Goal: Information Seeking & Learning: Learn about a topic

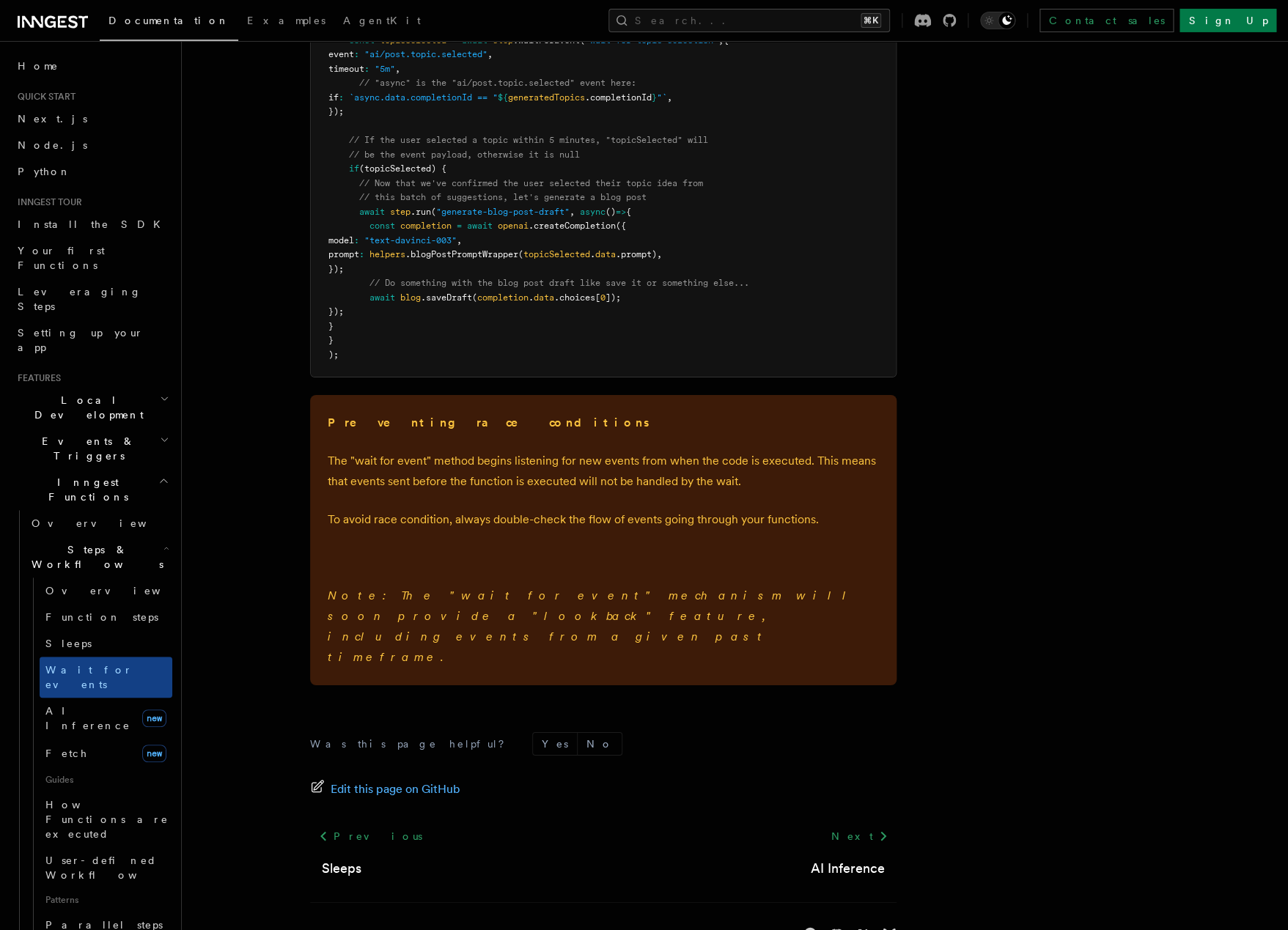
scroll to position [638, 0]
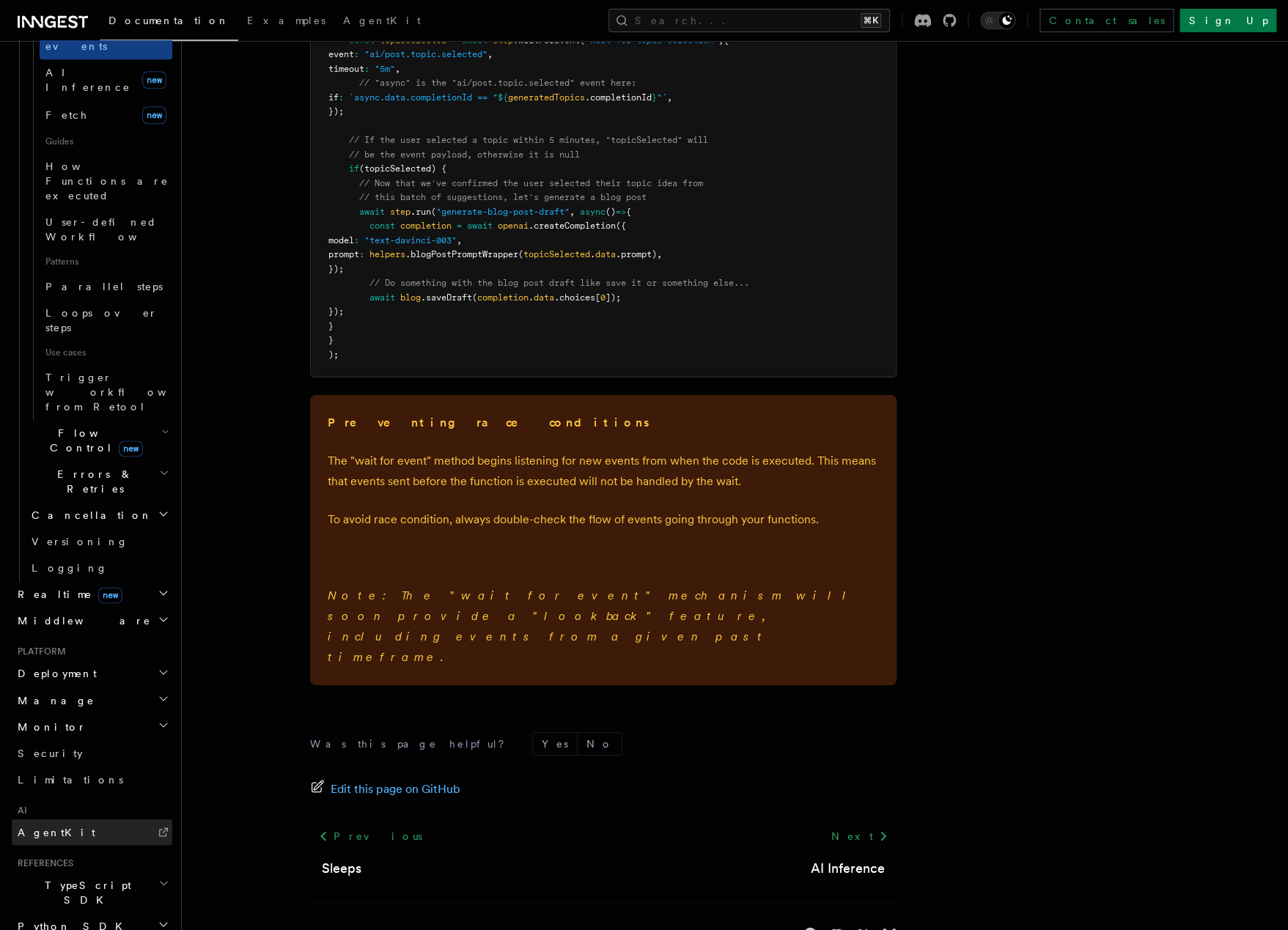
click at [45, 826] on span "AgentKit" at bounding box center [57, 831] width 78 height 11
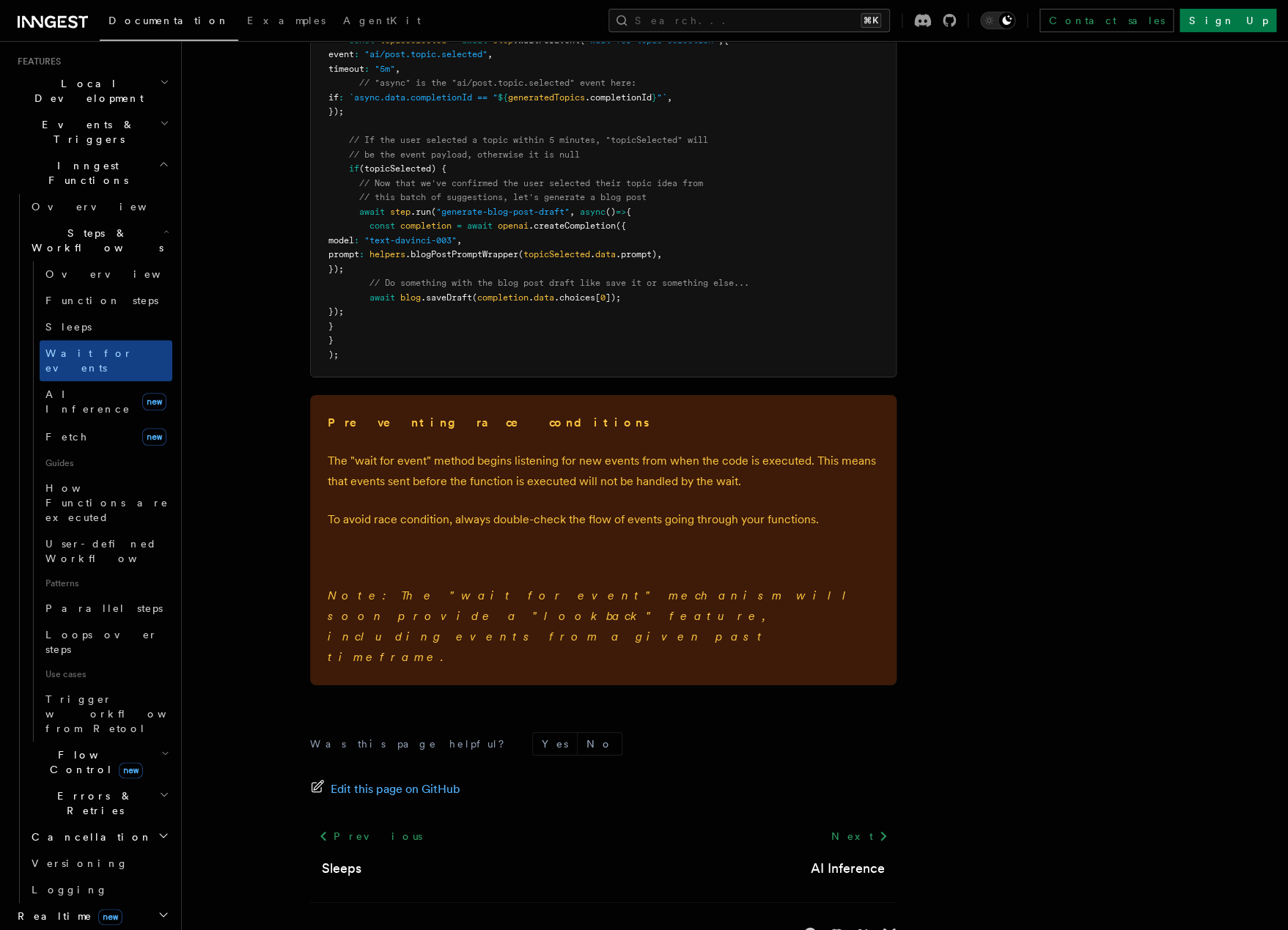
scroll to position [0, 0]
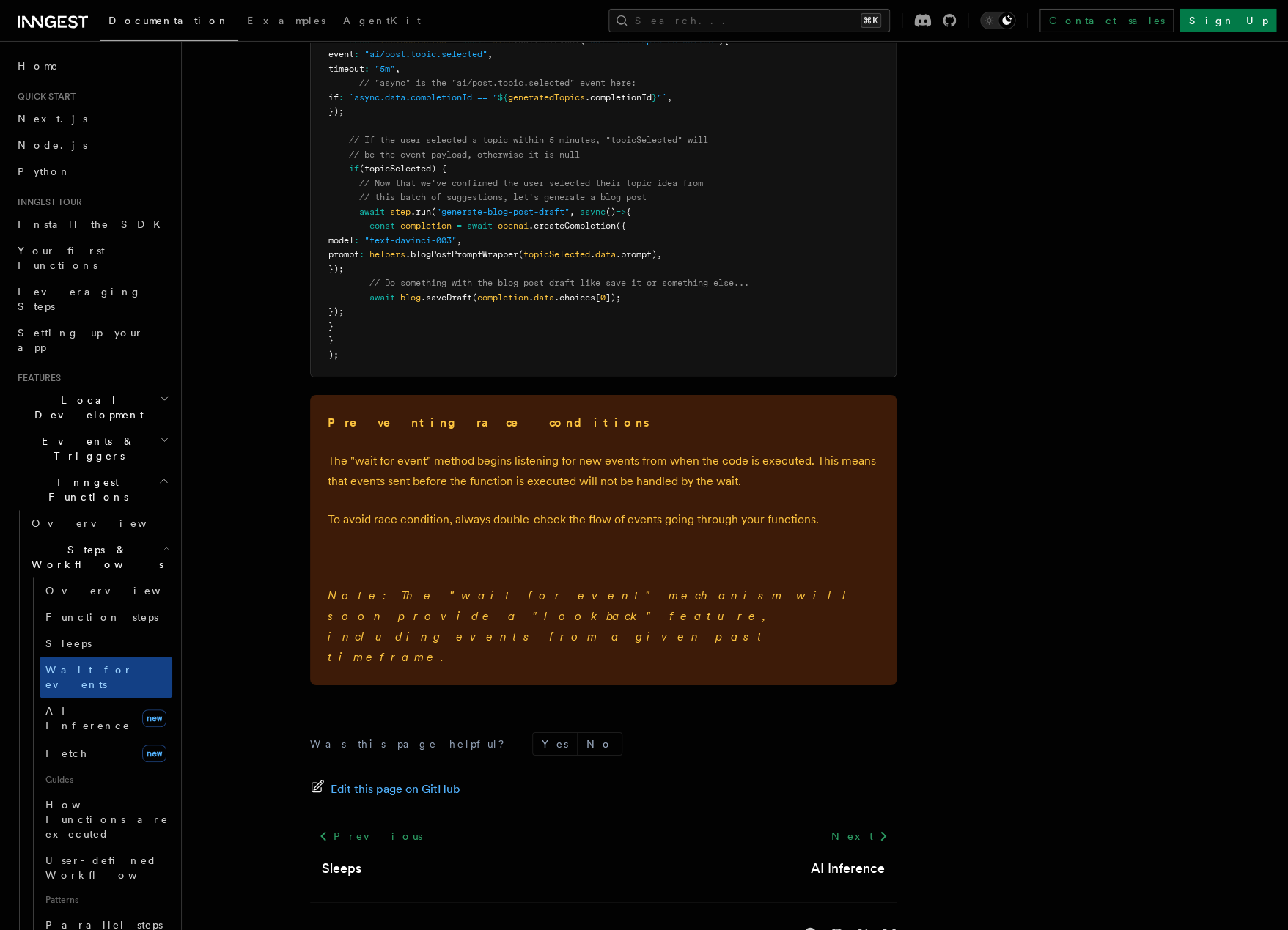
click at [54, 475] on span "Inngest Functions" at bounding box center [85, 489] width 147 height 29
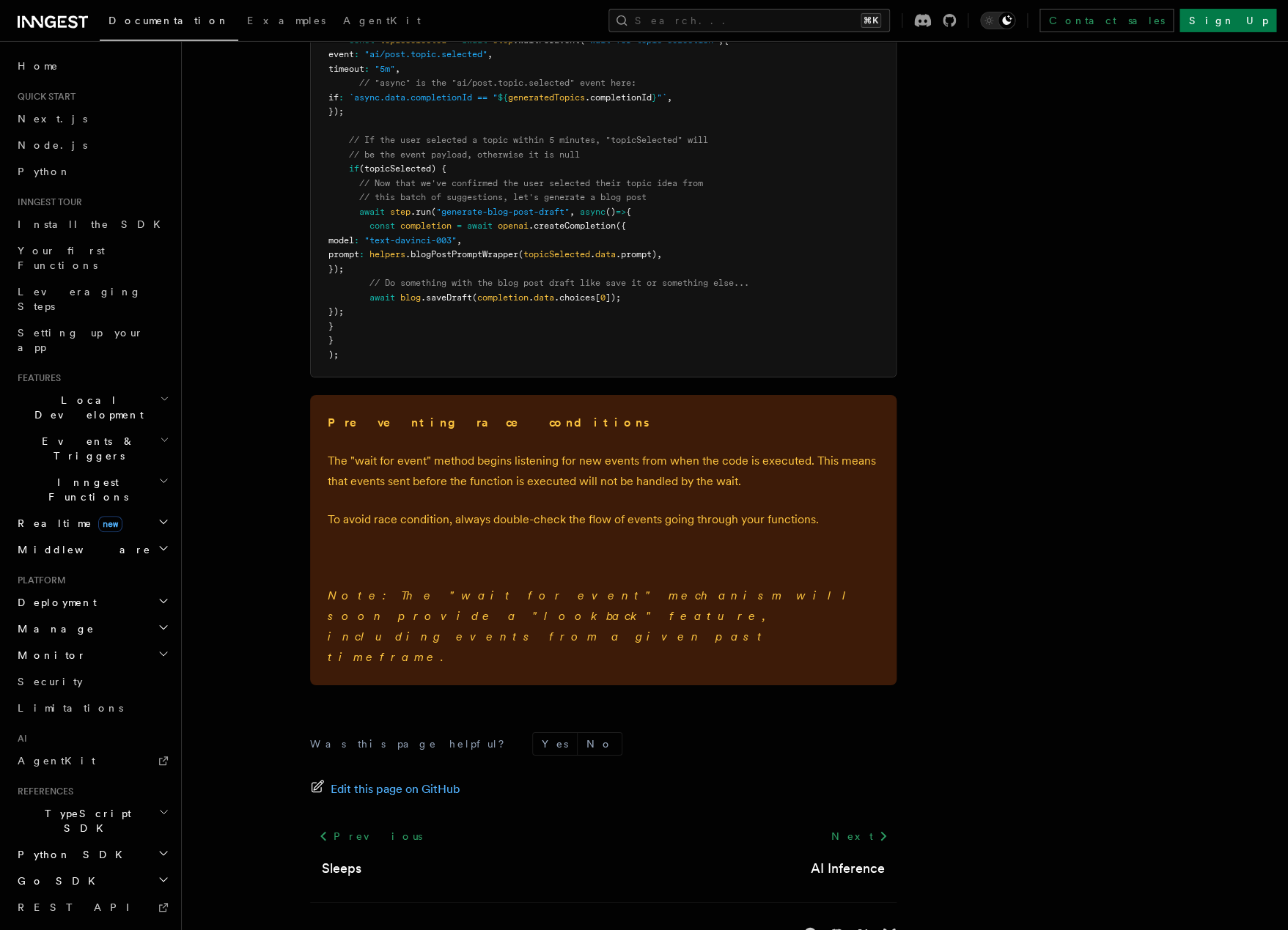
click at [36, 648] on span "Monitor" at bounding box center [49, 655] width 75 height 15
click at [42, 675] on span "Observability & metrics" at bounding box center [107, 689] width 151 height 27
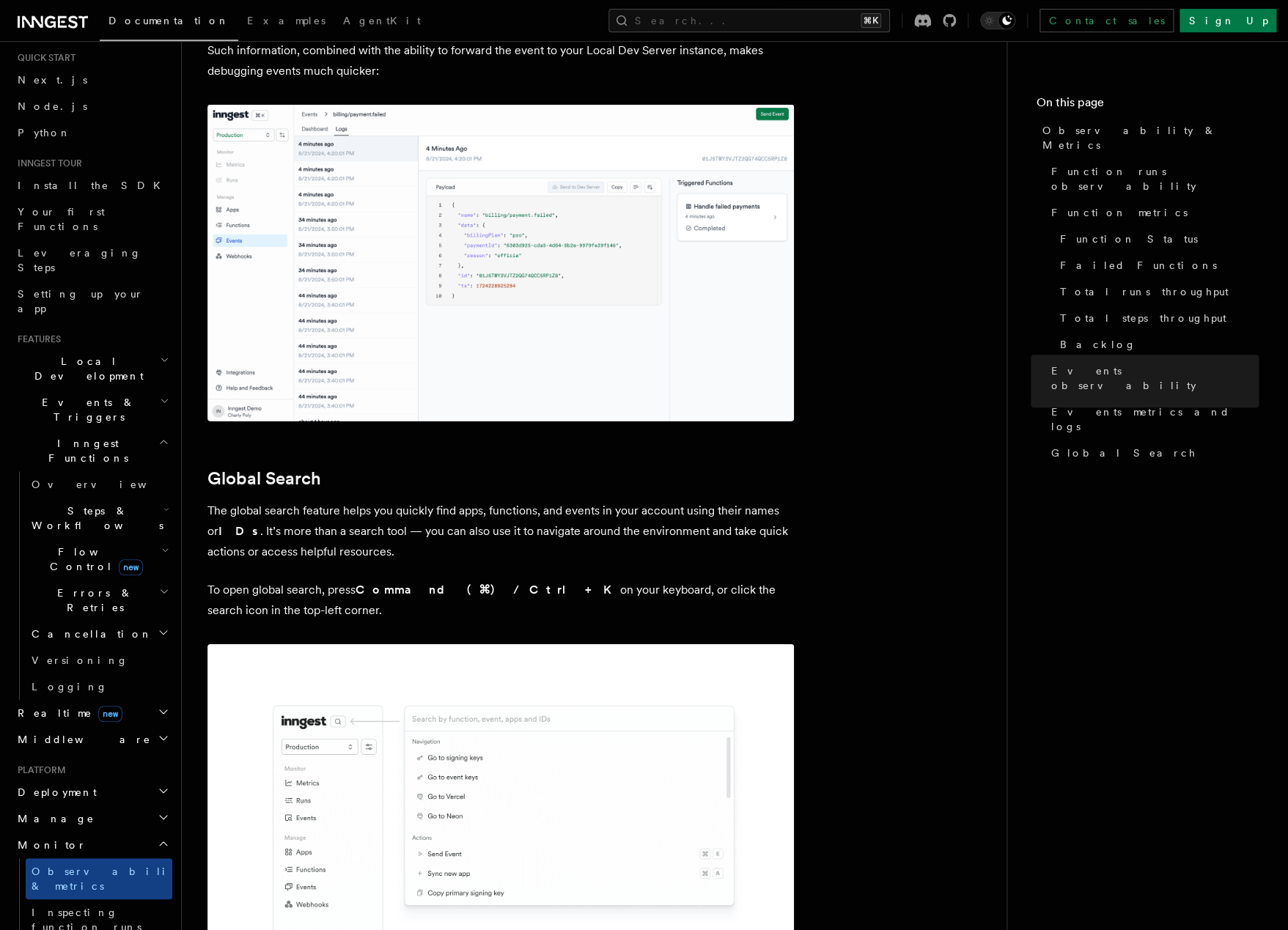
scroll to position [24, 0]
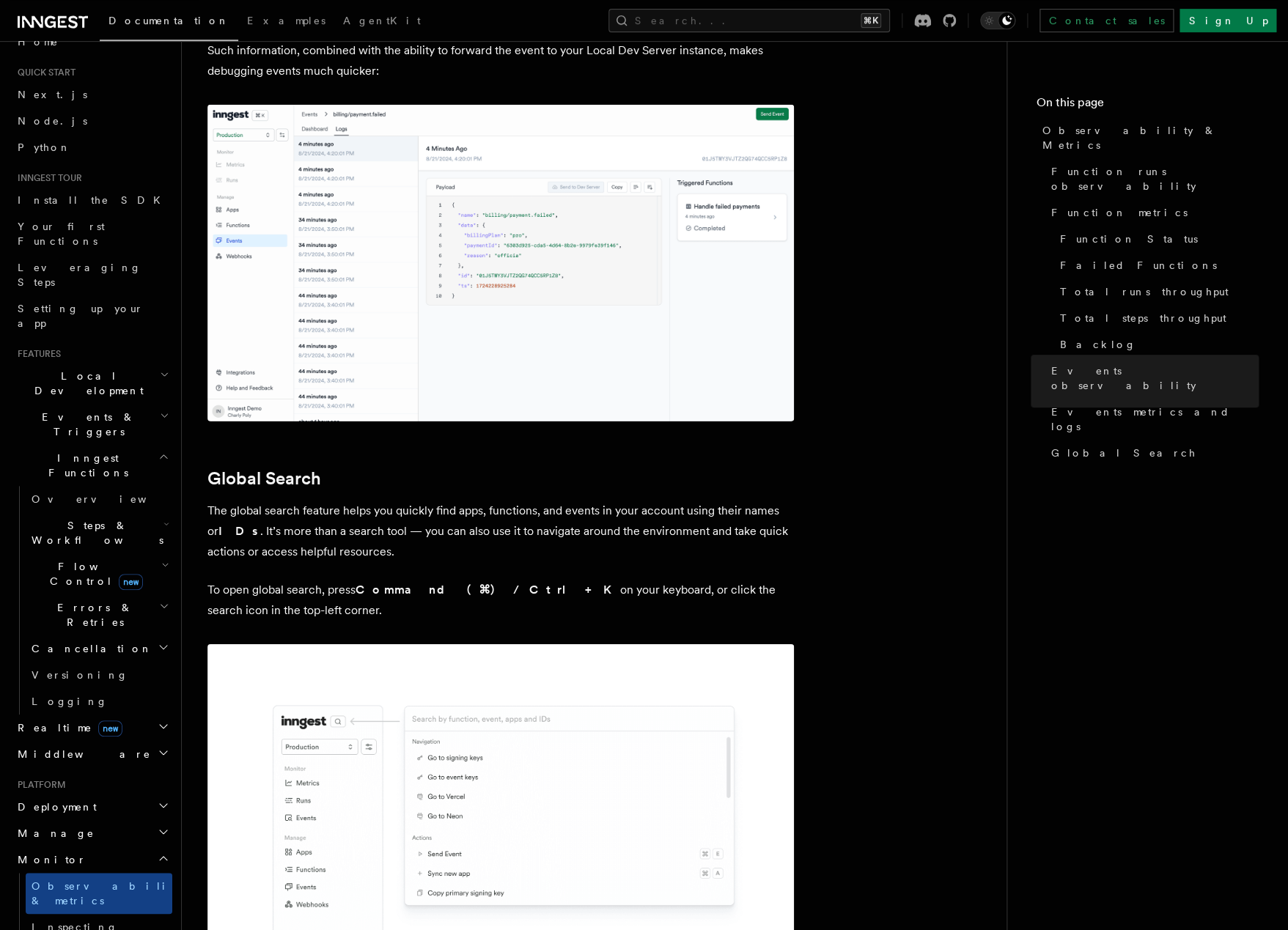
click at [56, 445] on h2 "Inngest Functions" at bounding box center [92, 465] width 161 height 41
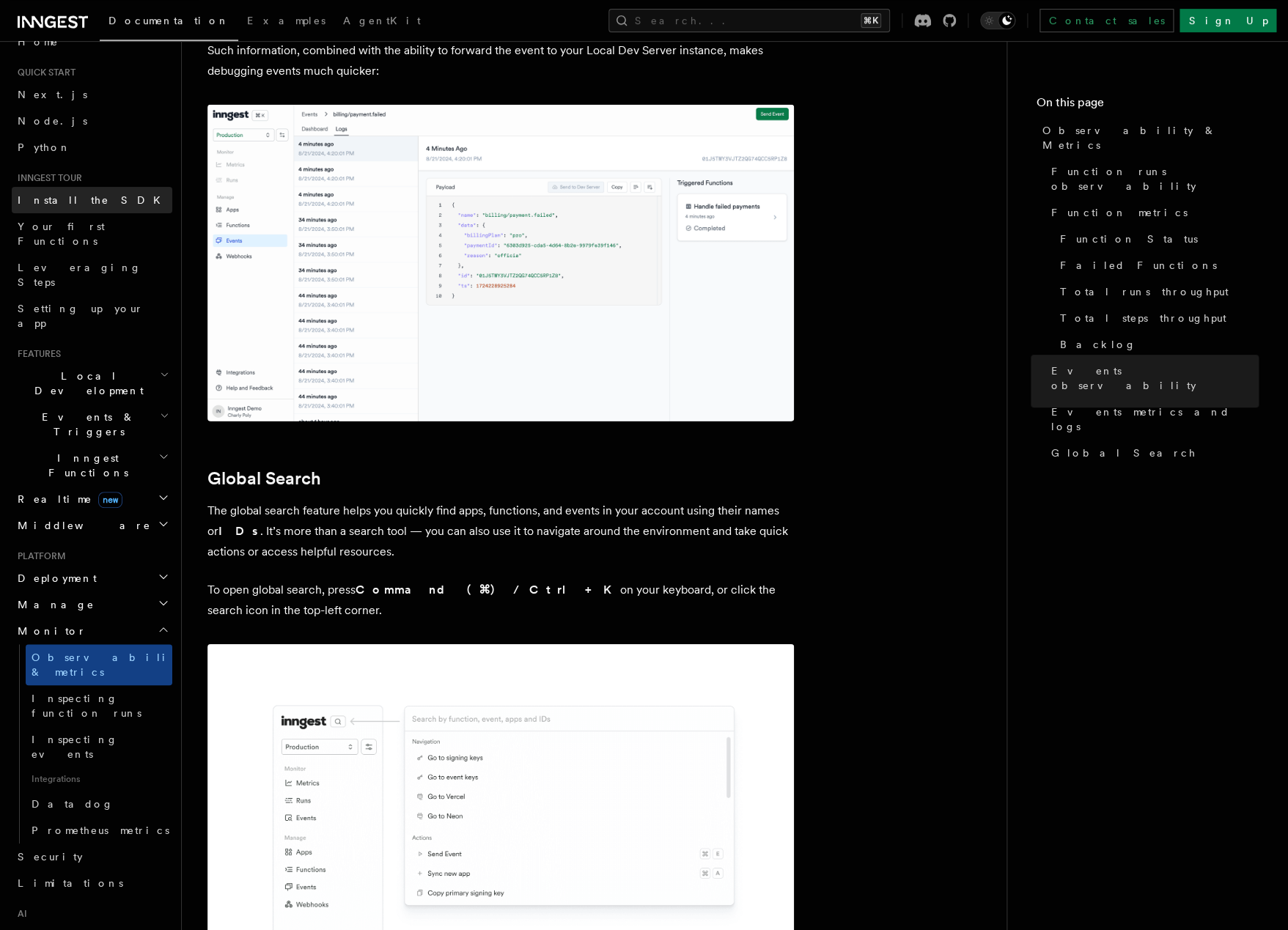
scroll to position [213, 0]
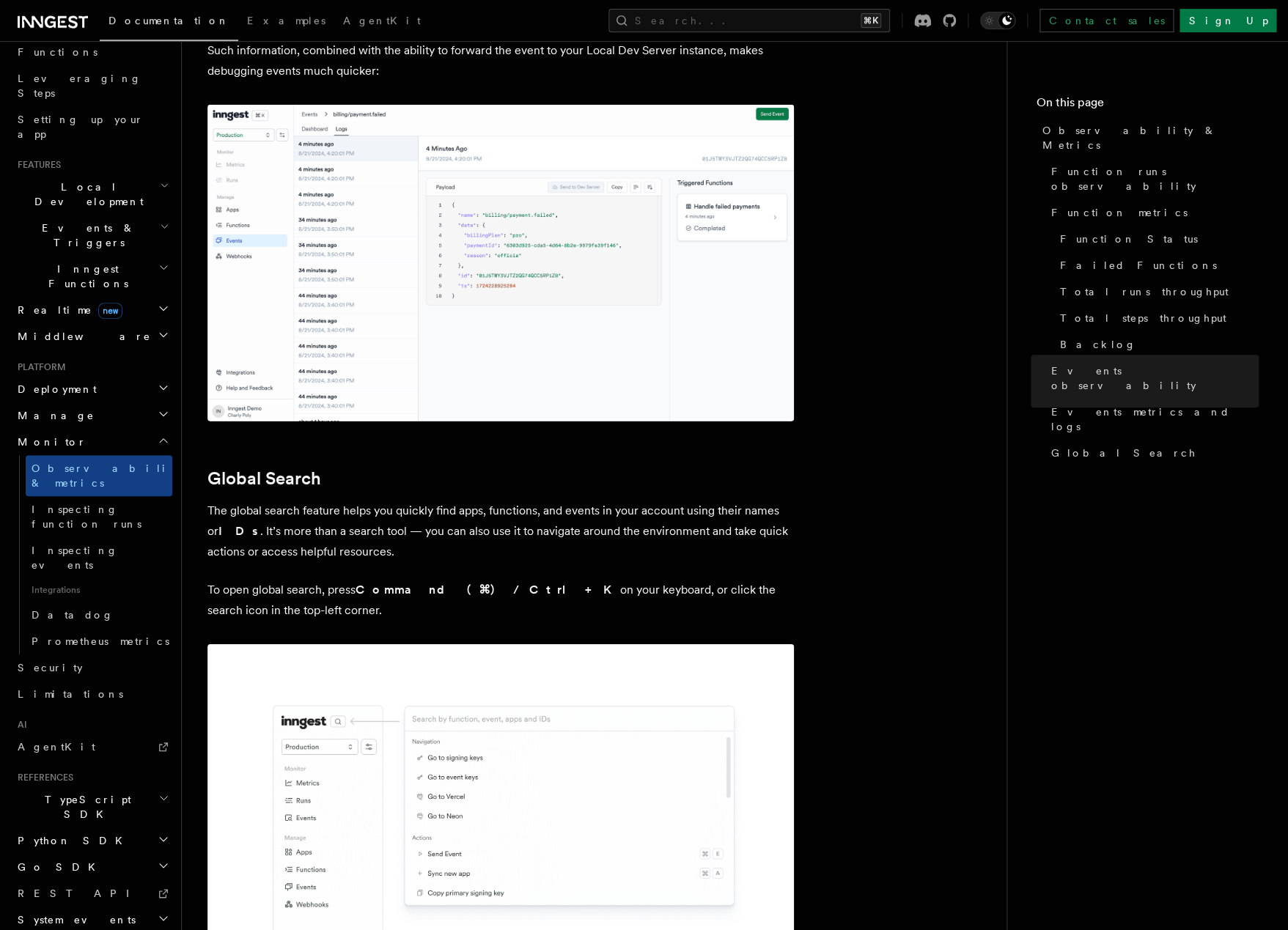
click at [47, 787] on h2 "TypeScript SDK" at bounding box center [92, 807] width 161 height 41
click at [48, 792] on span "TypeScript SDK" at bounding box center [85, 806] width 147 height 29
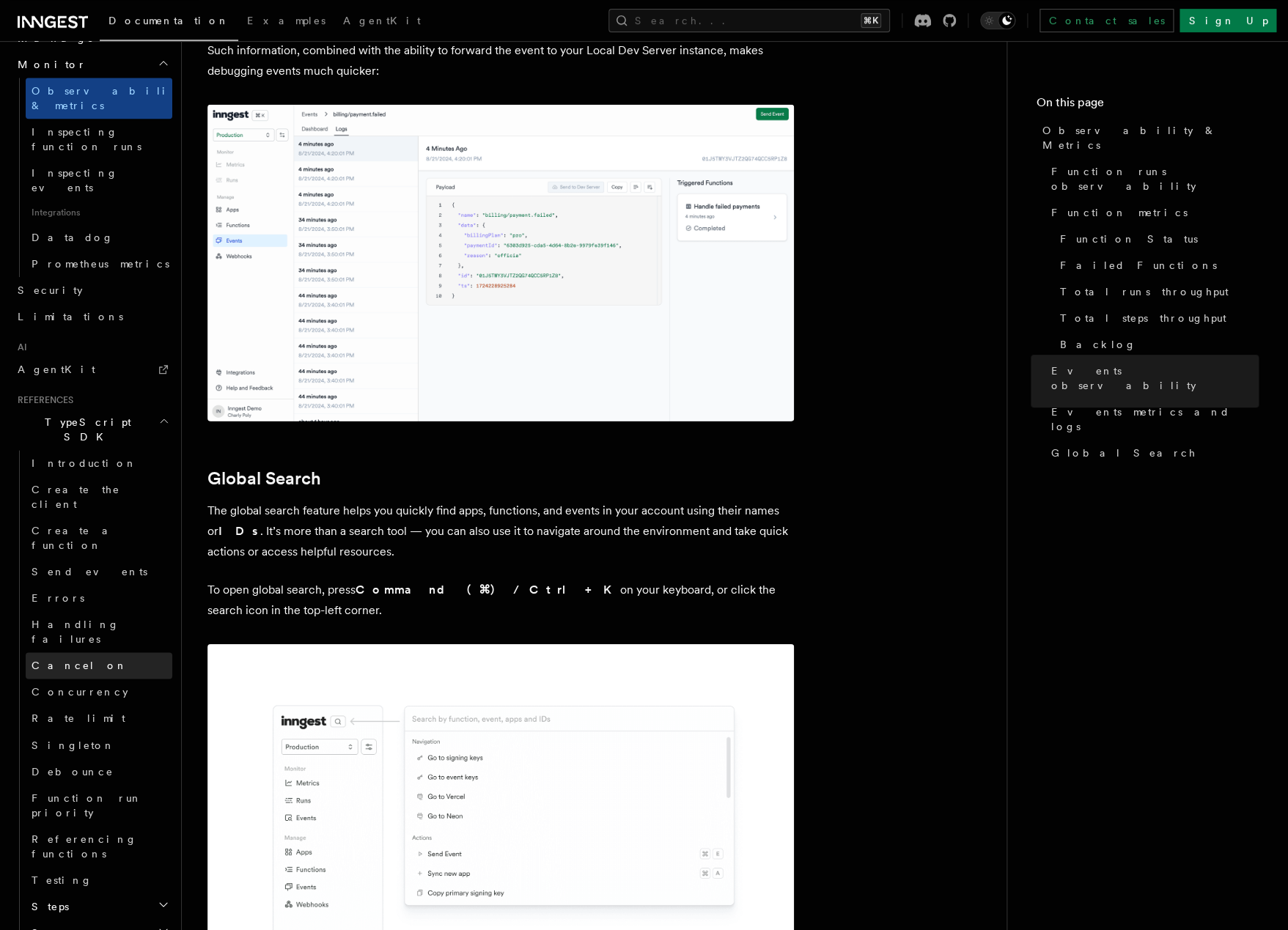
scroll to position [555, 0]
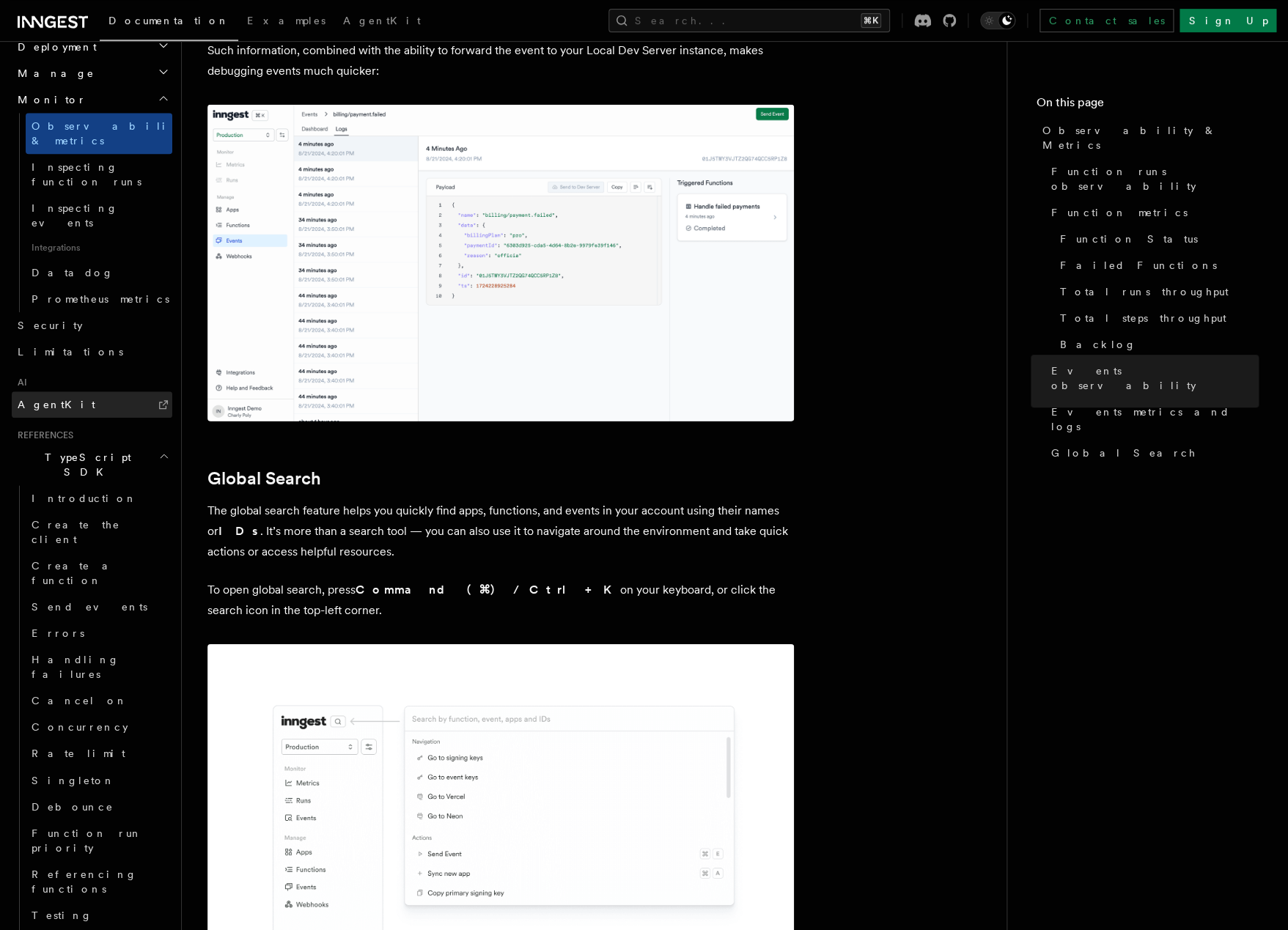
click at [44, 392] on link "AgentKit" at bounding box center [92, 405] width 161 height 27
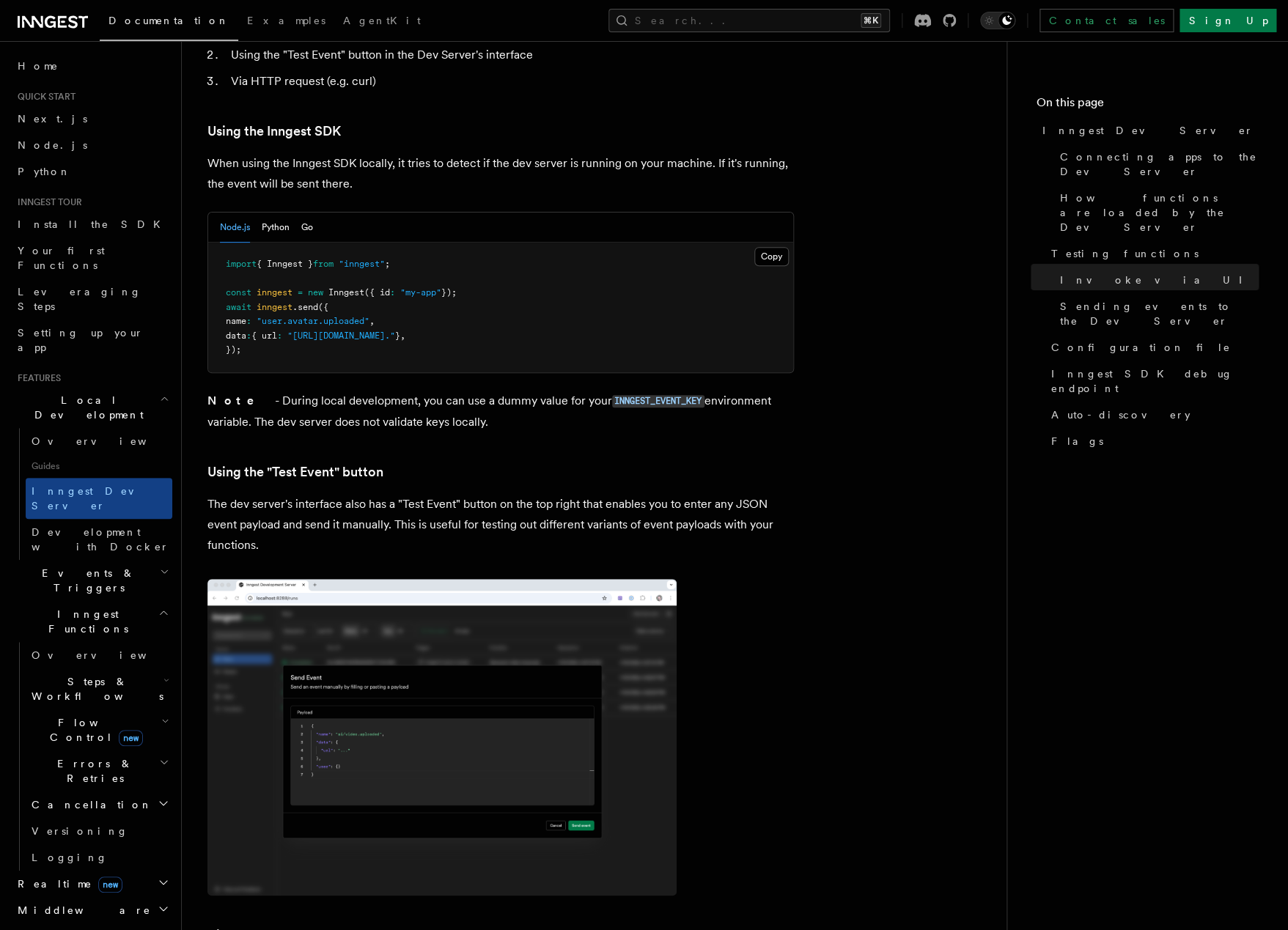
click at [772, 2] on div "Documentation Examples AgentKit Search... ⌘K Contact sales Sign Up" at bounding box center [644, 20] width 1288 height 41
click at [772, 9] on div "Documentation Examples AgentKit Search... ⌘K Contact sales Sign Up" at bounding box center [644, 20] width 1288 height 41
click at [772, 17] on button "Search... ⌘K" at bounding box center [749, 20] width 281 height 24
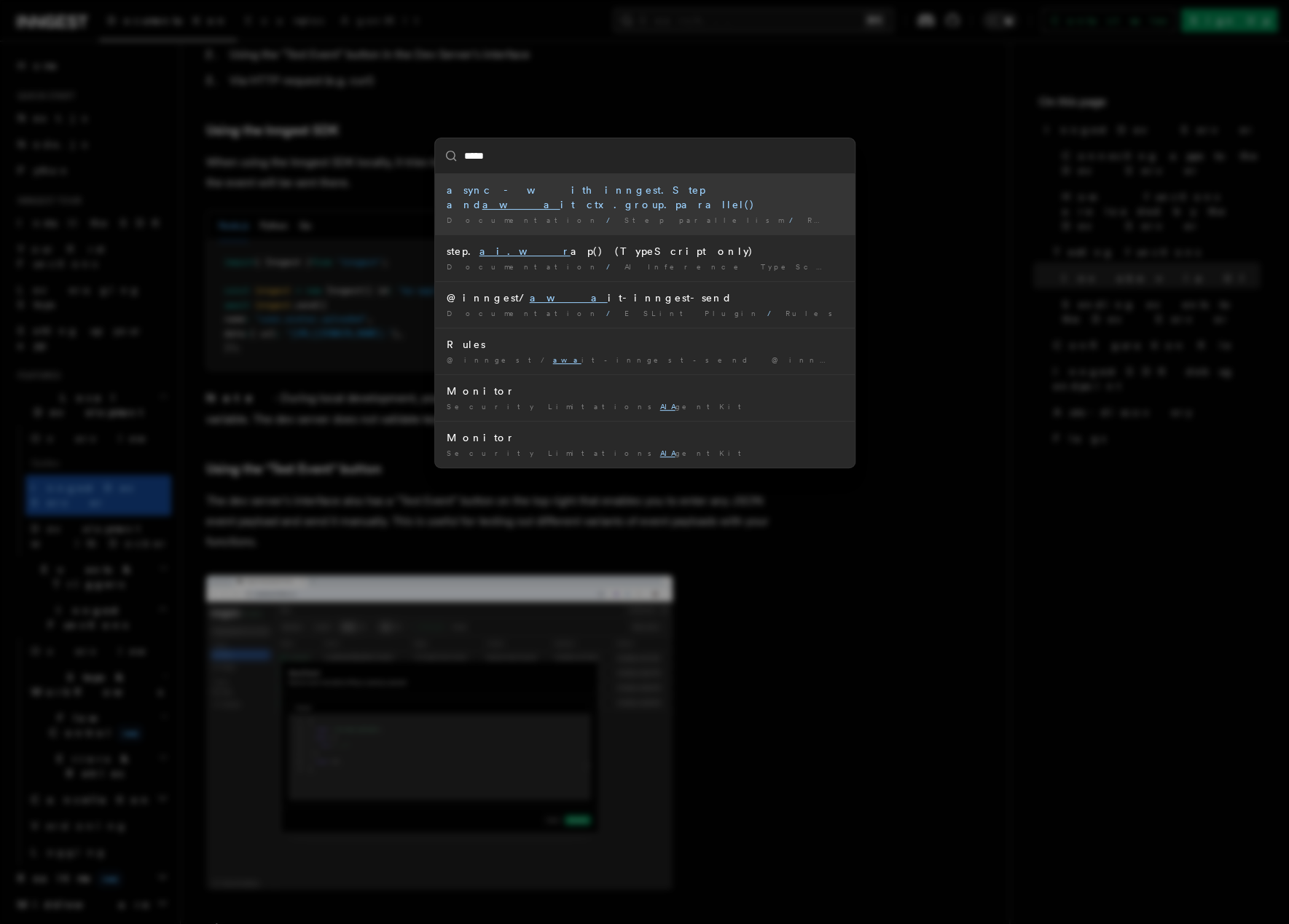
type input "****"
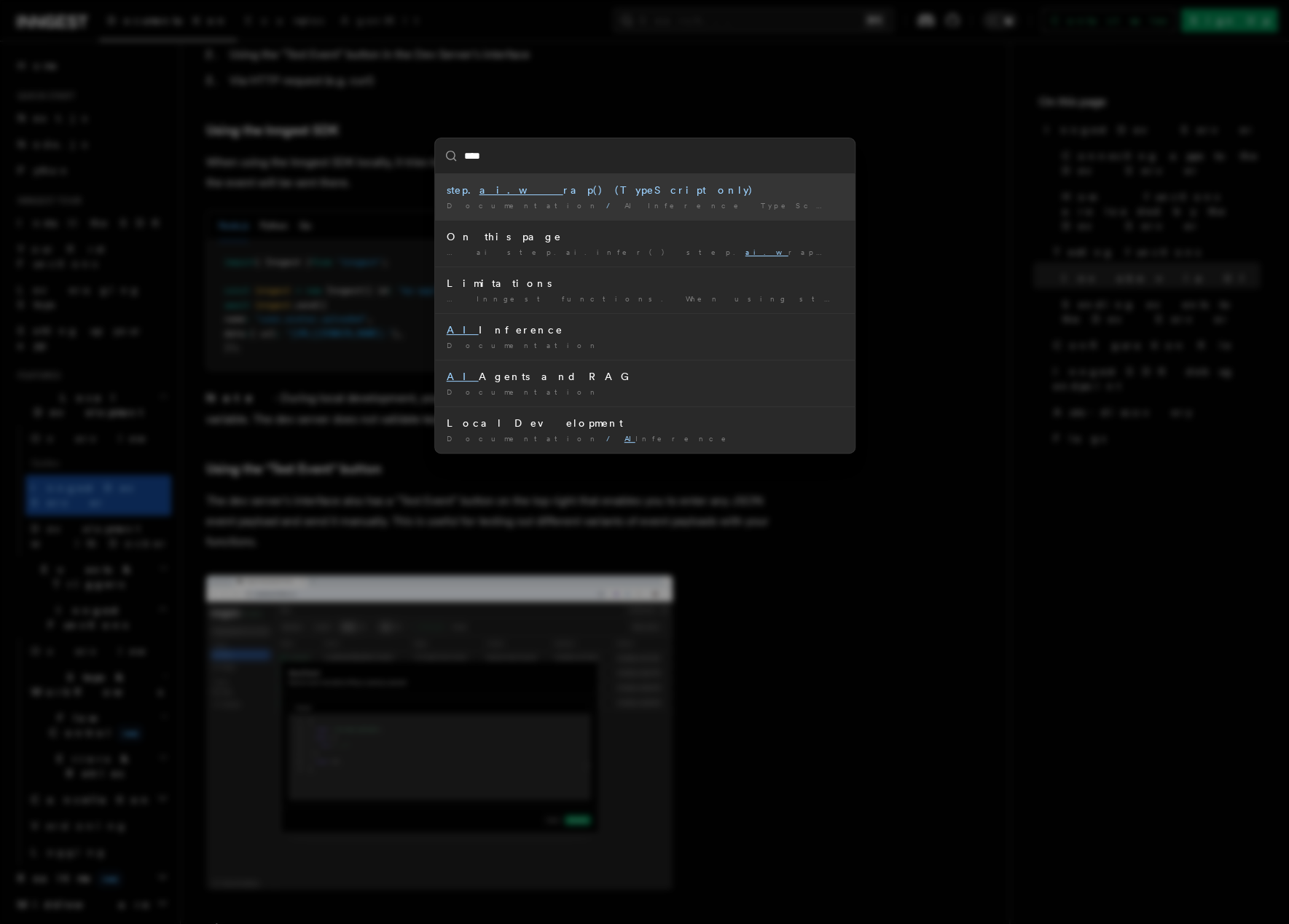
click at [574, 199] on li "step. ai.w rap() (TypeScript only) Documentation / AI Inference TypeScript and …" at bounding box center [645, 197] width 420 height 46
